Goal: Navigation & Orientation: Find specific page/section

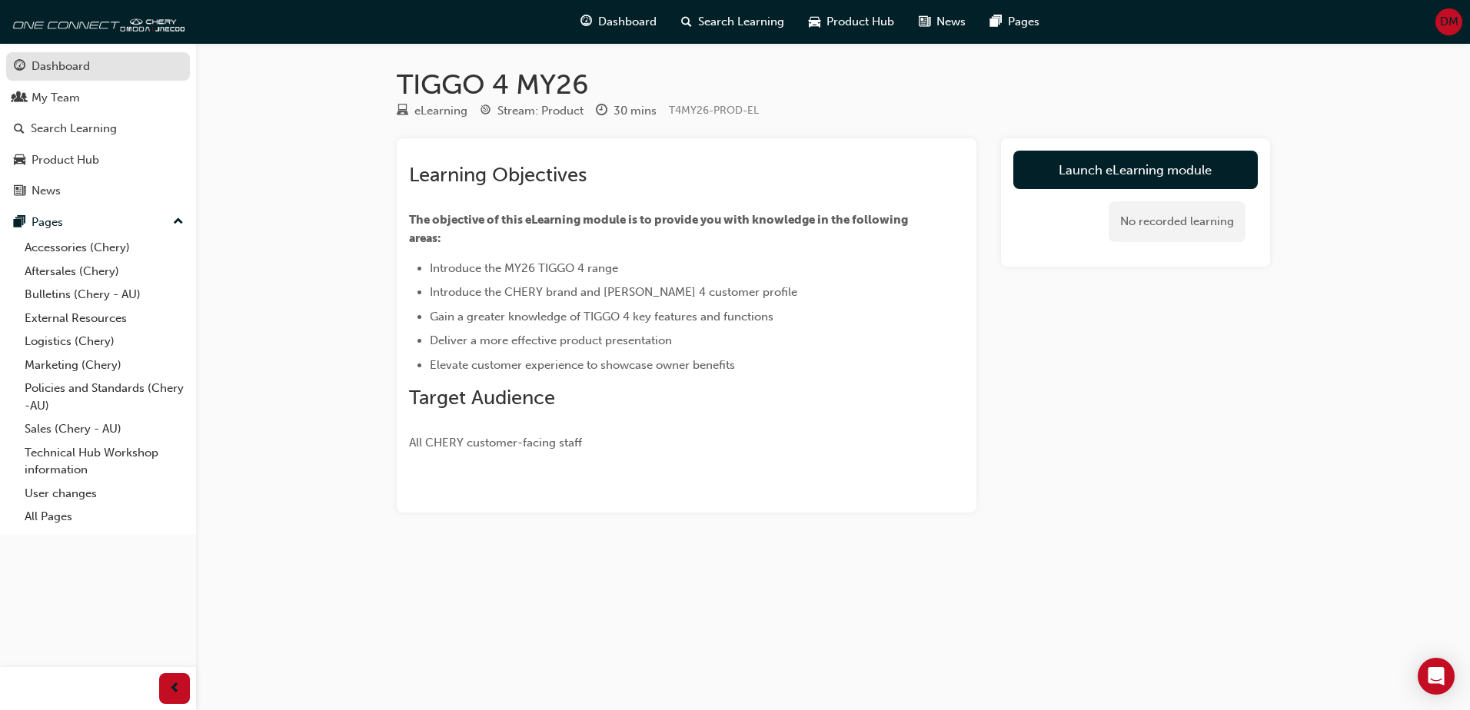
click at [35, 63] on div "Dashboard" at bounding box center [61, 67] width 58 height 18
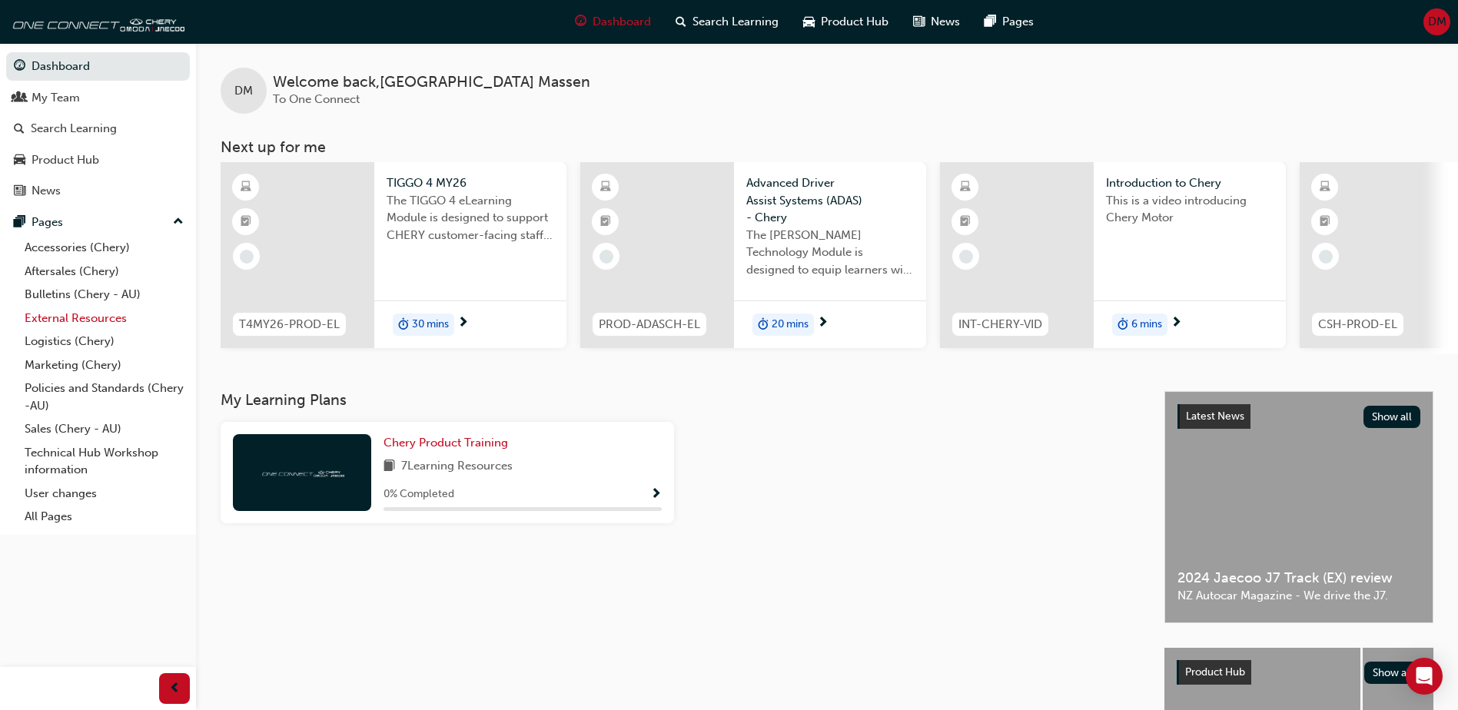
click at [57, 318] on link "External Resources" at bounding box center [103, 319] width 171 height 24
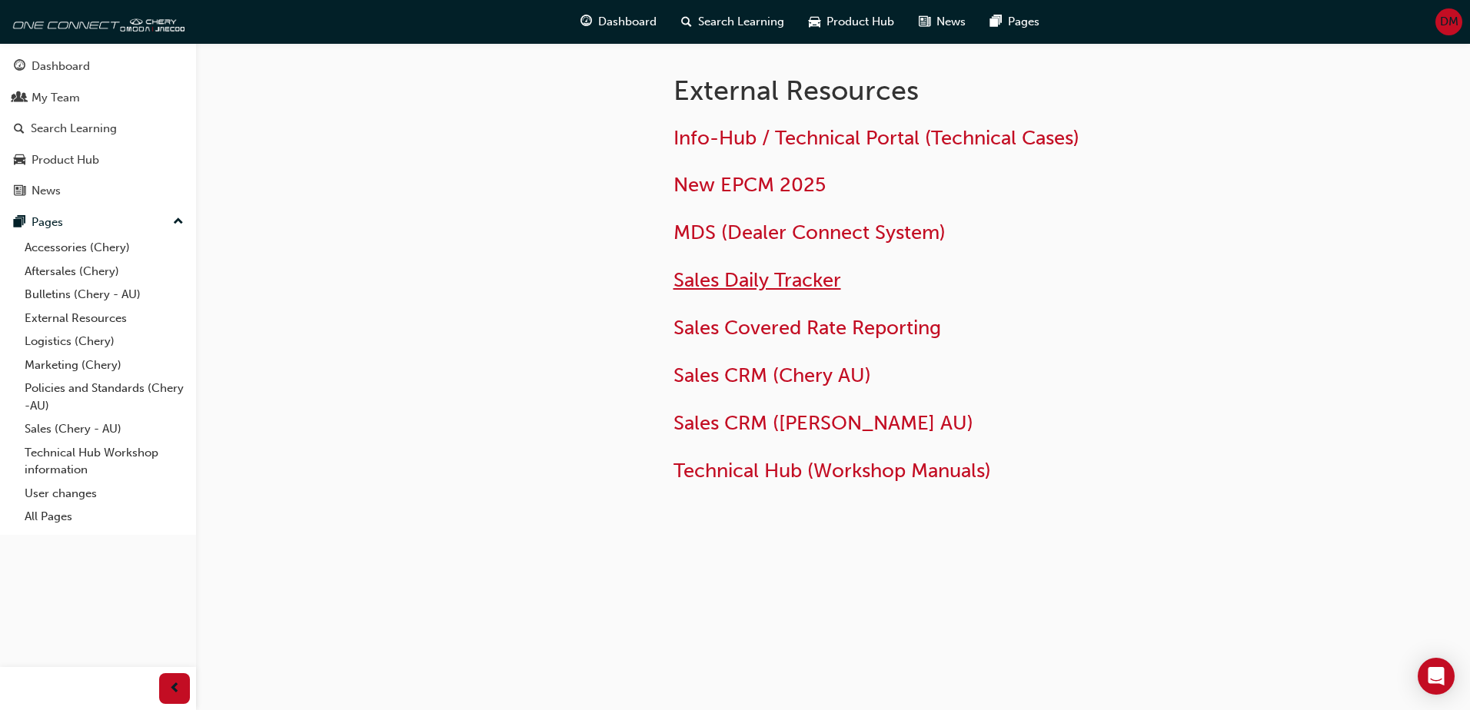
click at [742, 286] on span "Sales Daily Tracker" at bounding box center [757, 280] width 168 height 24
